Goal: Information Seeking & Learning: Compare options

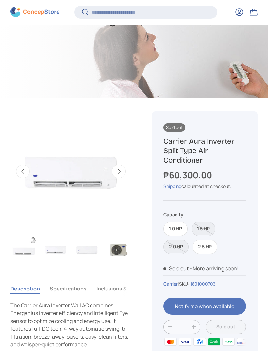
scroll to position [178, 0]
click at [177, 225] on label "1.0 HP" at bounding box center [176, 229] width 24 height 14
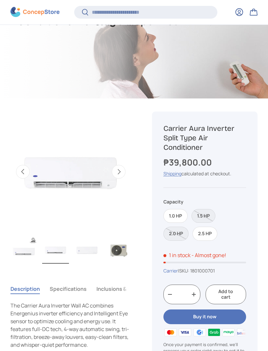
click at [207, 232] on label "2.5 HP" at bounding box center [205, 234] width 25 height 14
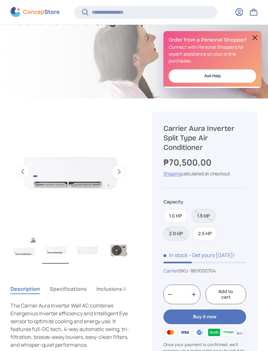
click at [182, 220] on label "1.0 HP" at bounding box center [176, 216] width 24 height 14
click at [205, 229] on label "2.5 HP" at bounding box center [205, 234] width 25 height 14
click at [174, 233] on label "2.0 HP" at bounding box center [176, 234] width 25 height 14
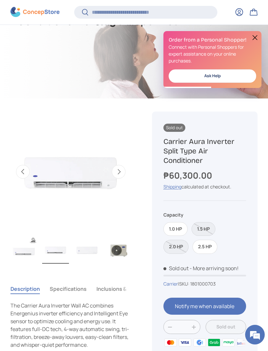
click at [185, 225] on label "1.0 HP" at bounding box center [176, 229] width 24 height 14
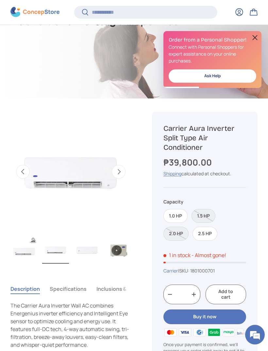
scroll to position [184, 0]
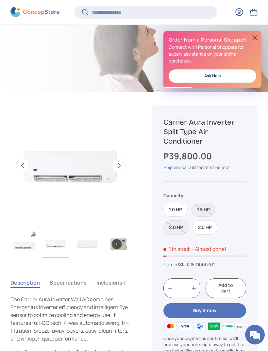
click at [81, 240] on img "Gallery Viewer" at bounding box center [87, 243] width 27 height 27
click at [30, 252] on img "Gallery Viewer" at bounding box center [24, 243] width 27 height 27
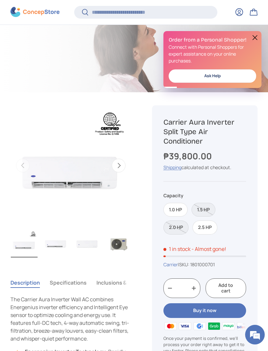
click at [55, 248] on img "Gallery Viewer" at bounding box center [55, 243] width 27 height 27
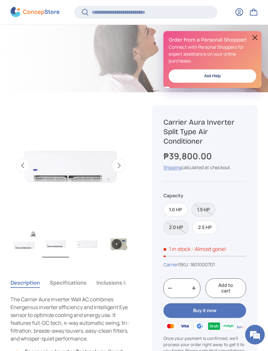
click at [78, 246] on img "Gallery Viewer" at bounding box center [87, 243] width 27 height 27
click at [52, 243] on img "Gallery Viewer" at bounding box center [55, 243] width 27 height 27
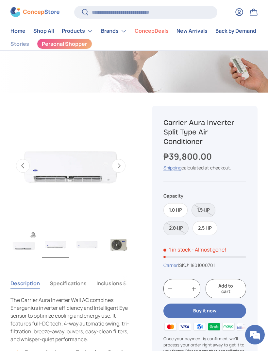
scroll to position [5, 0]
